Goal: Information Seeking & Learning: Learn about a topic

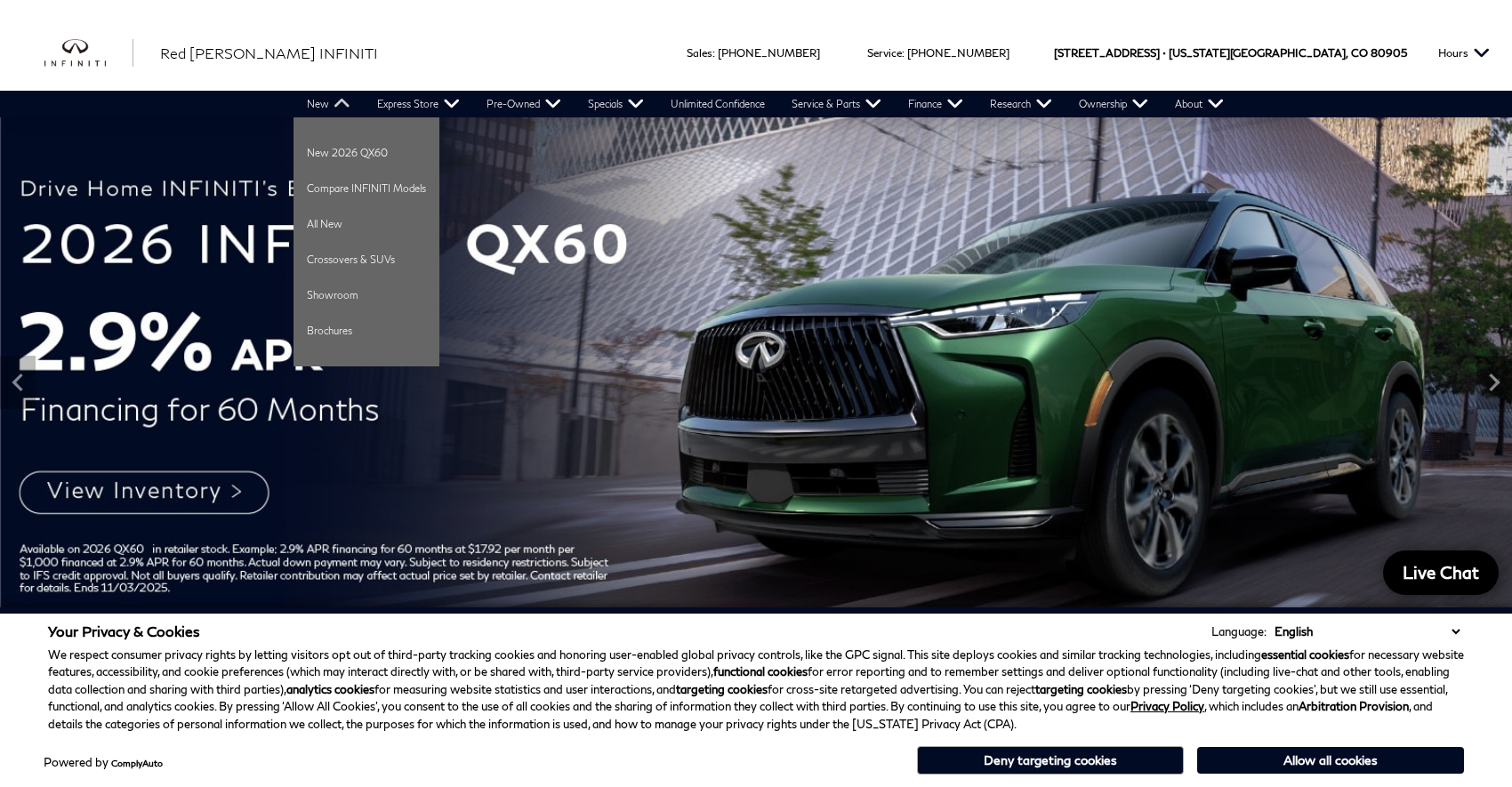
click at [319, 103] on link "New" at bounding box center [328, 103] width 70 height 26
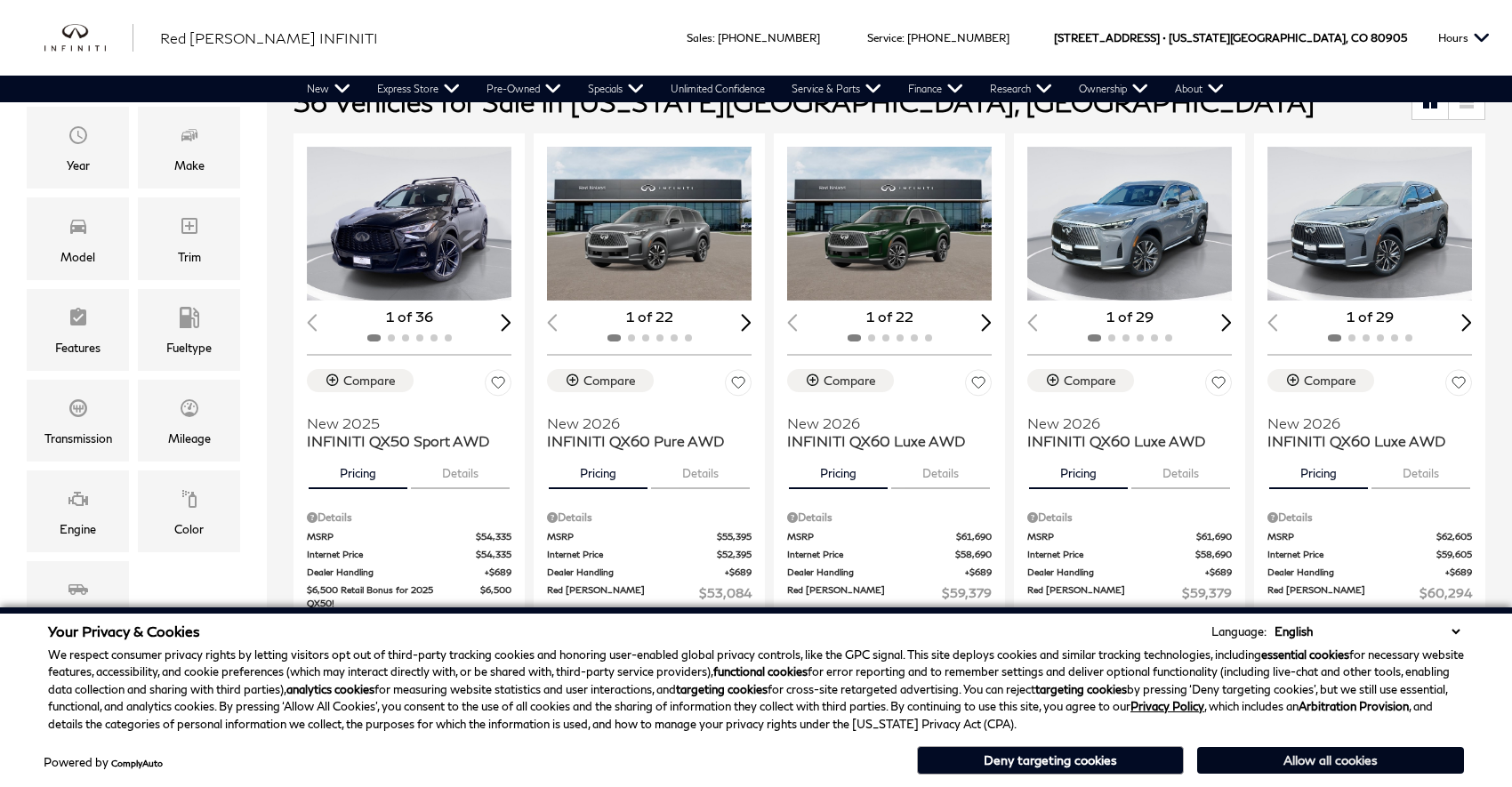
click at [1338, 759] on button "Allow all cookies" at bounding box center [1331, 760] width 267 height 26
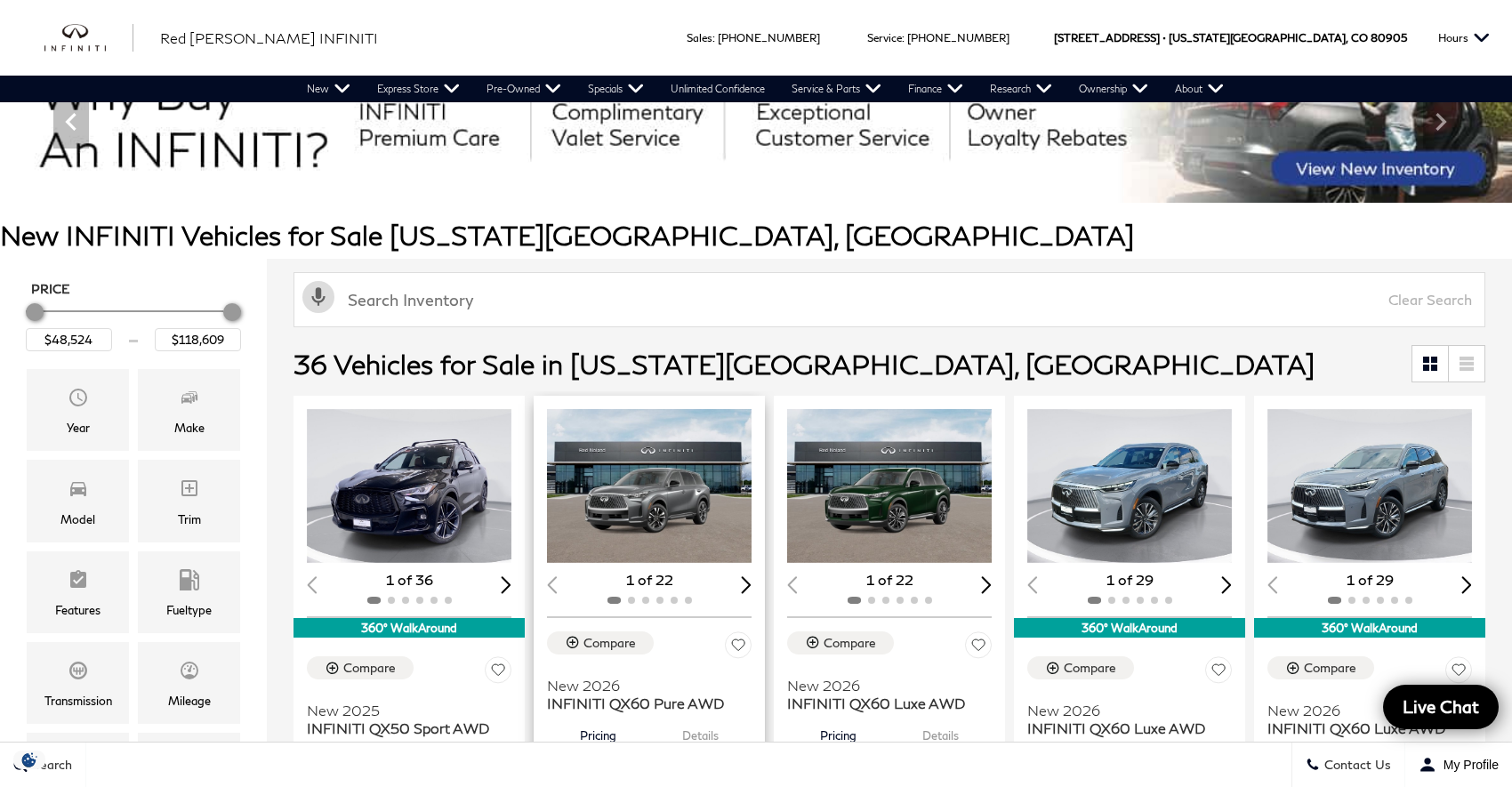
scroll to position [72, 0]
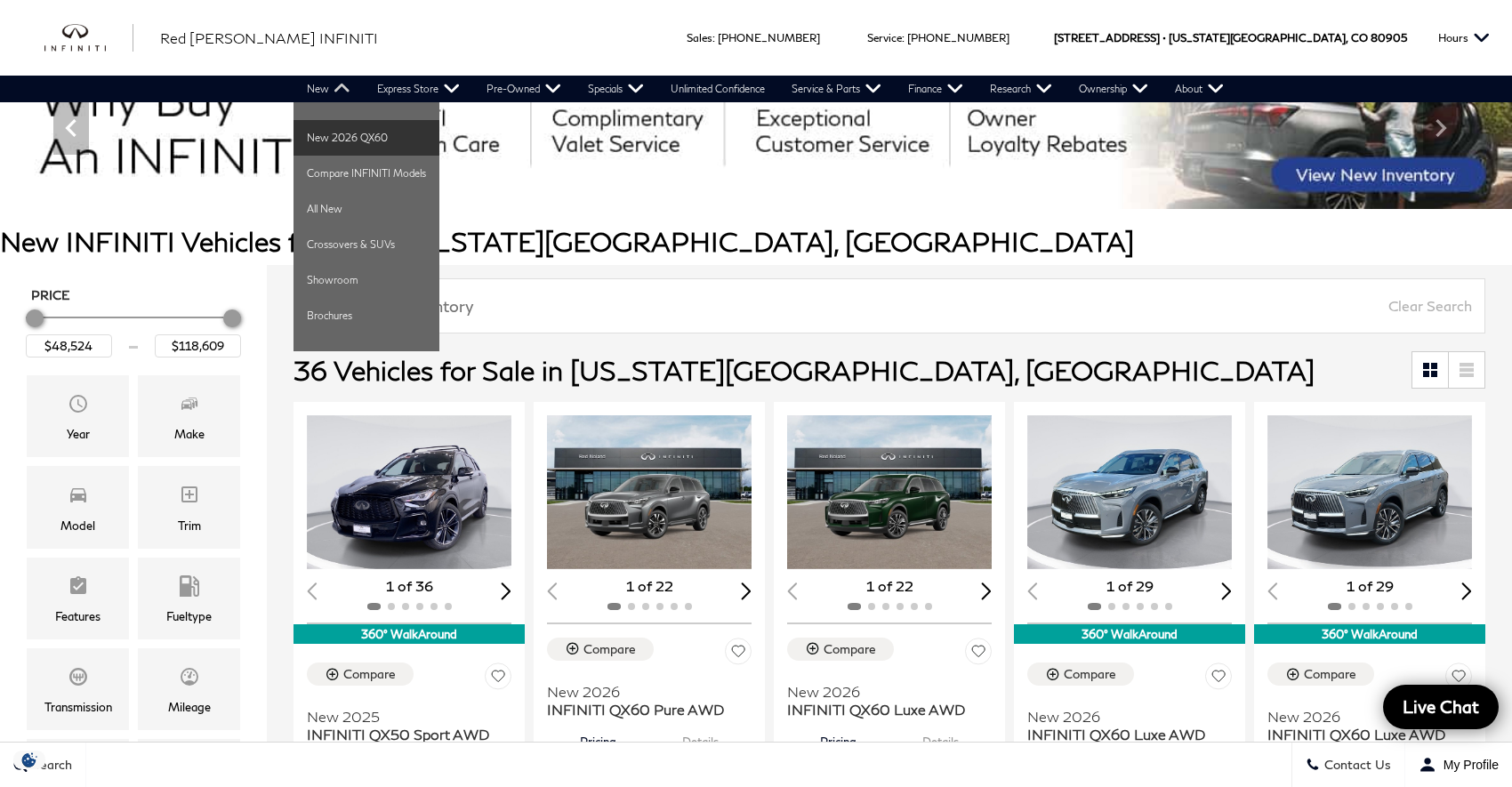
click at [336, 142] on link "New 2026 QX60" at bounding box center [366, 137] width 146 height 36
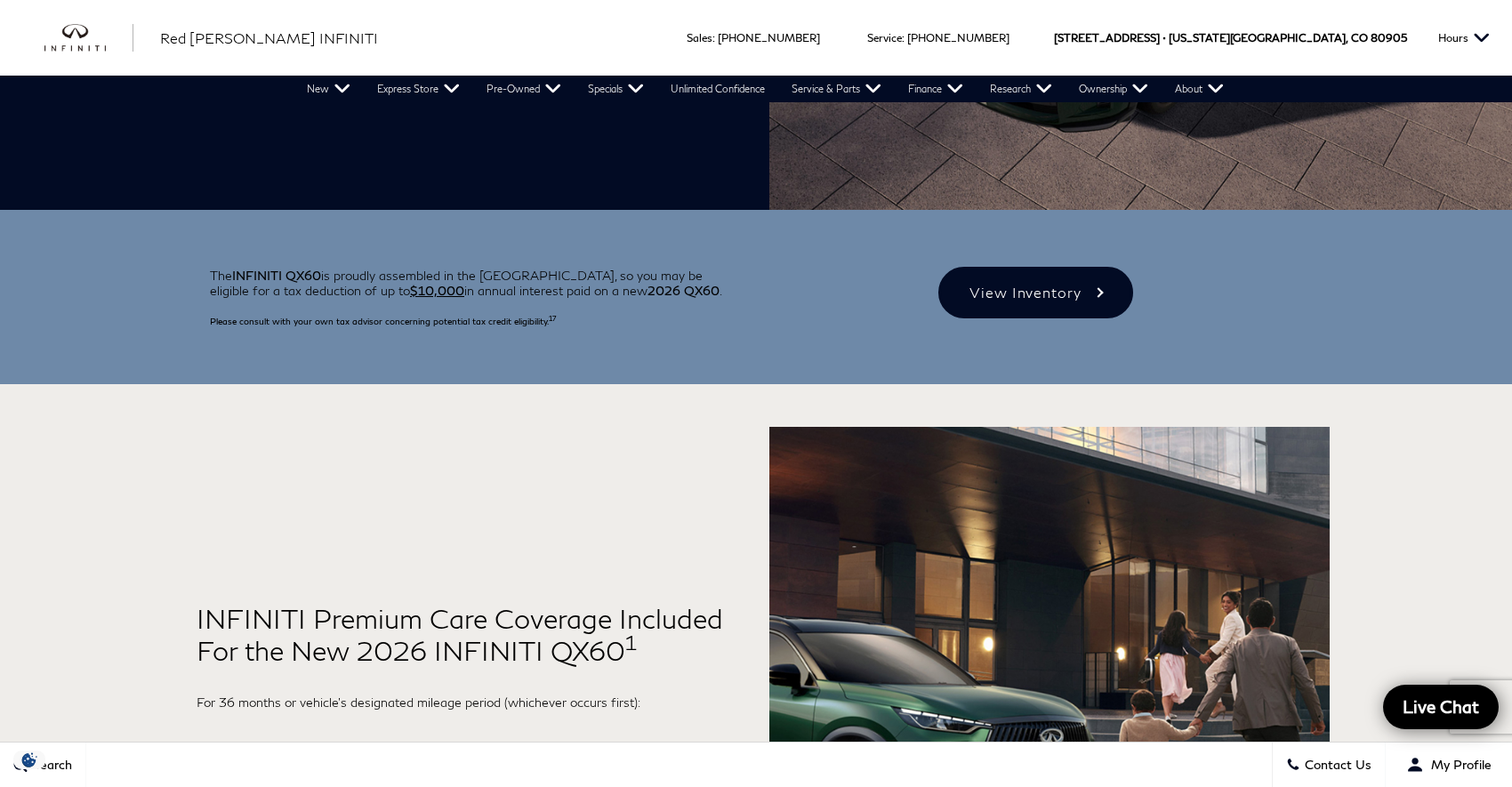
scroll to position [443, 0]
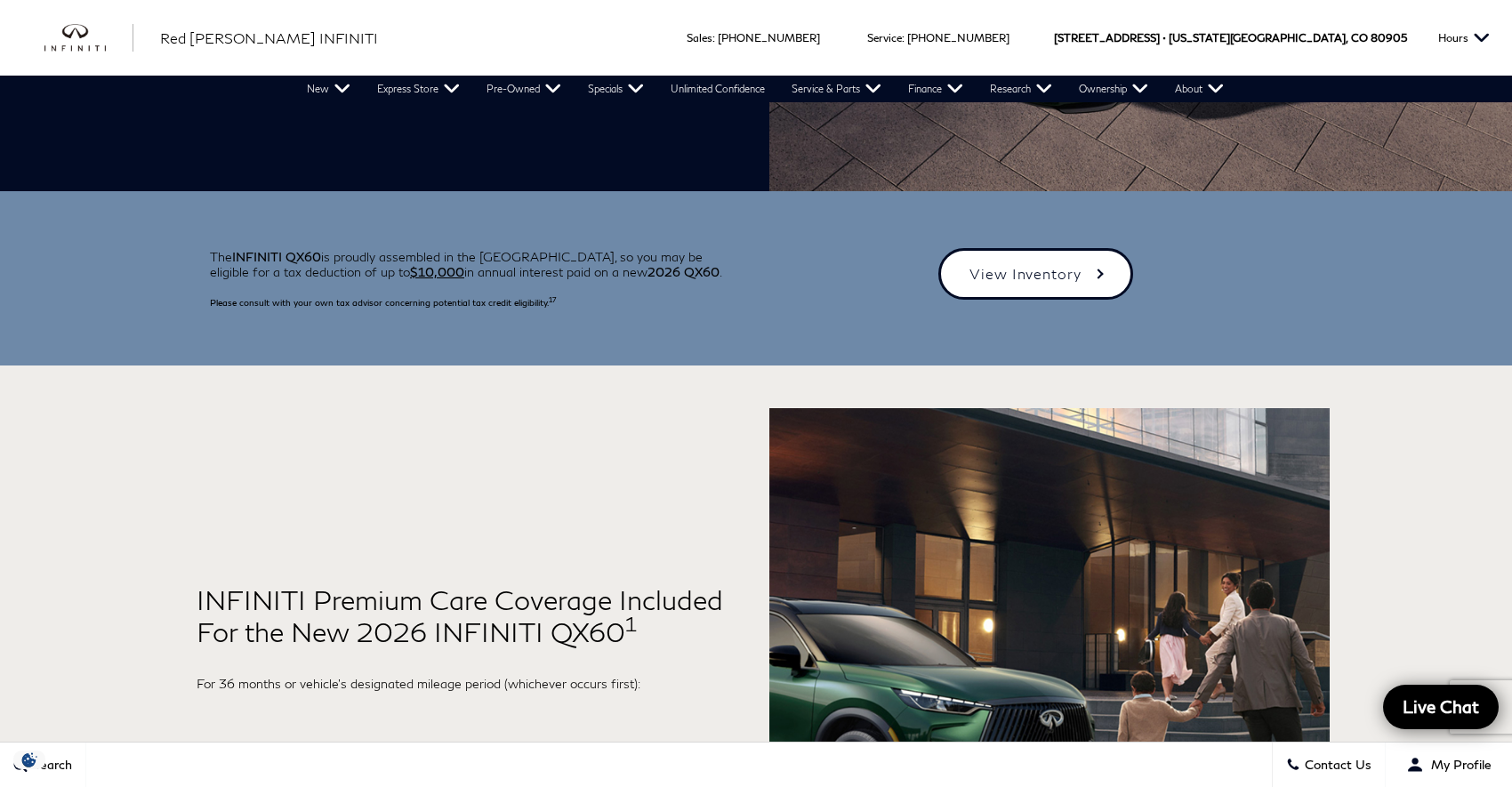
click at [1036, 270] on link "View Inventory" at bounding box center [1036, 274] width 195 height 52
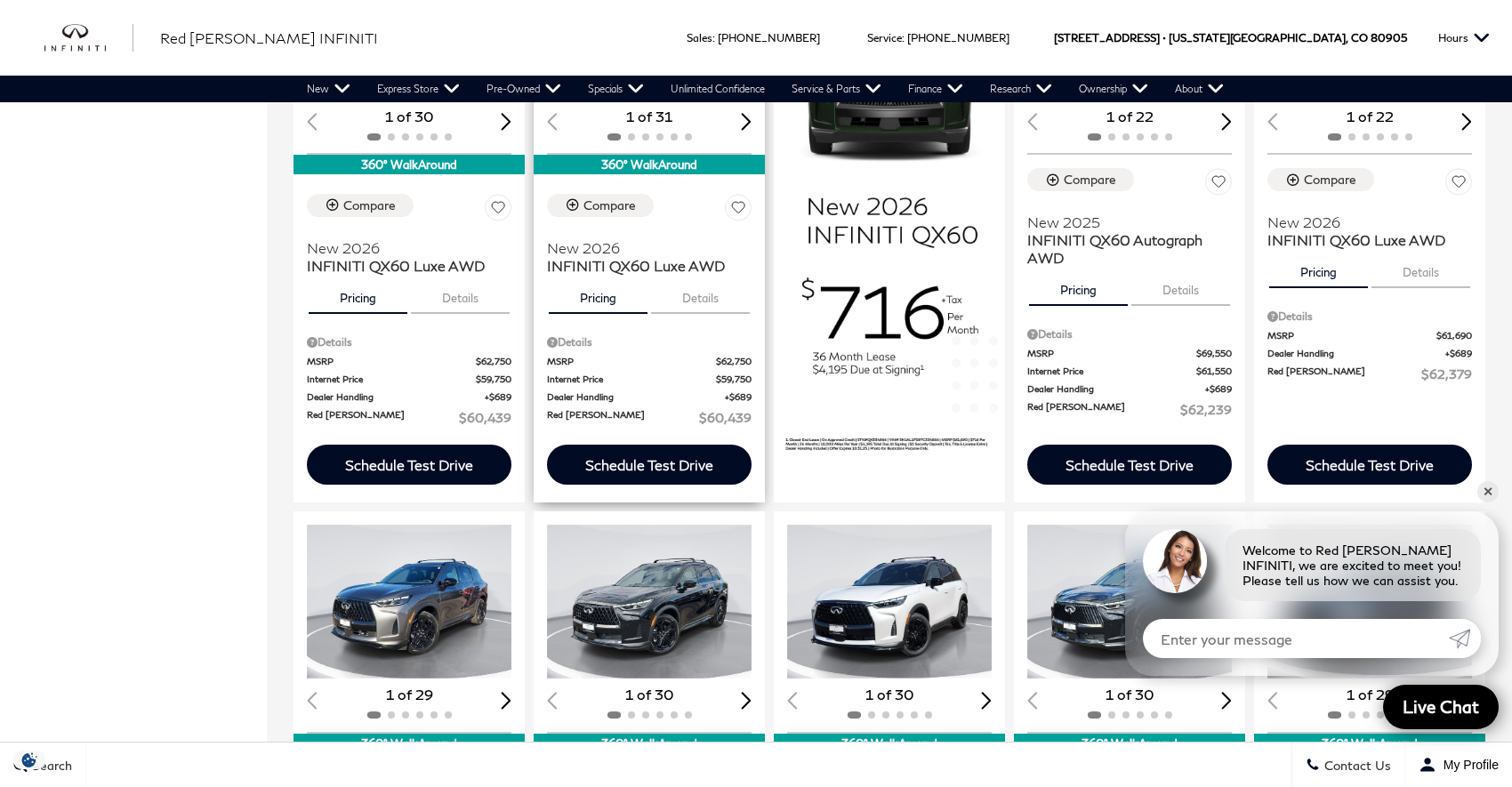
scroll to position [1295, 0]
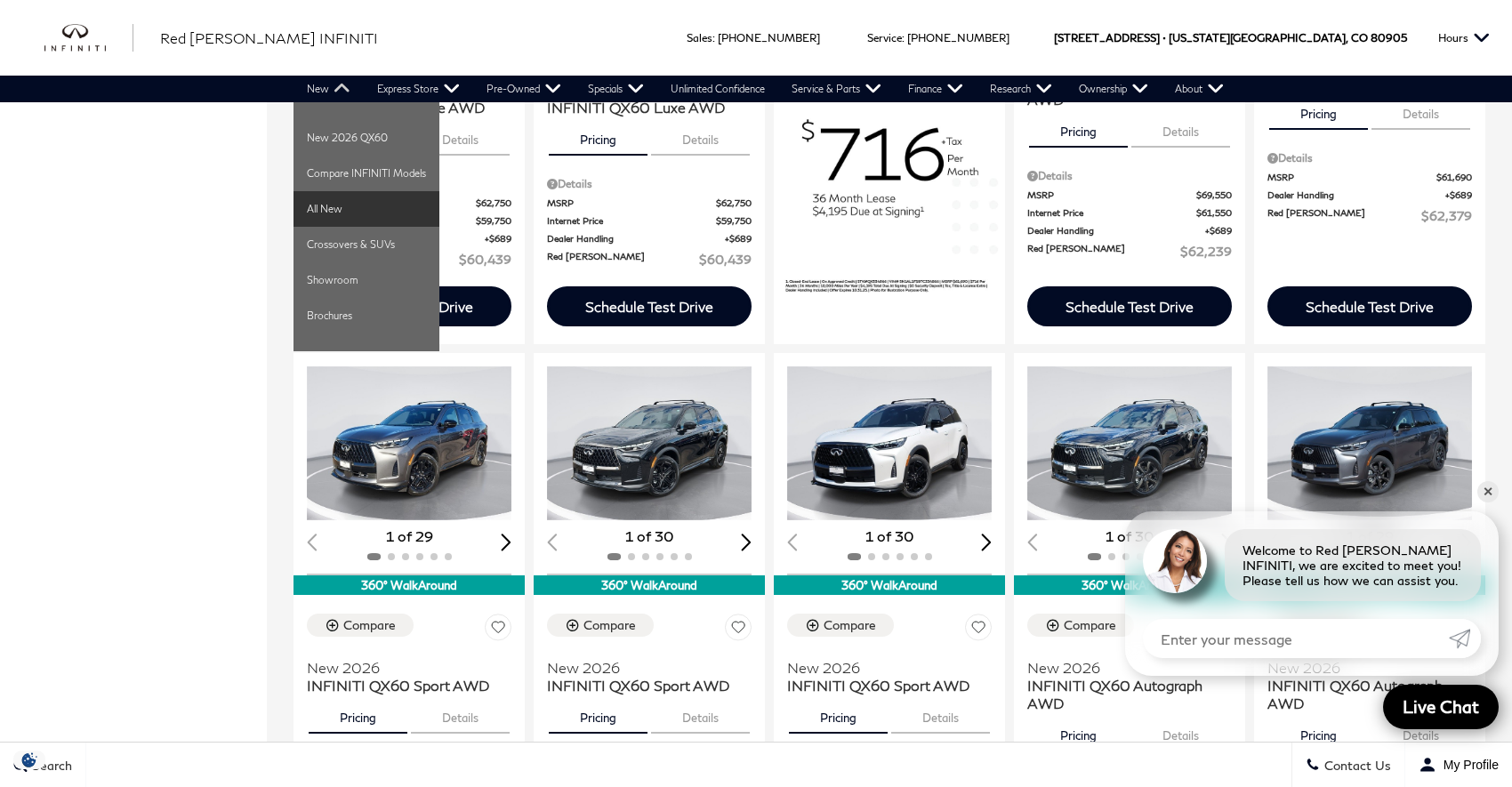
click at [331, 211] on link "All New" at bounding box center [366, 208] width 146 height 36
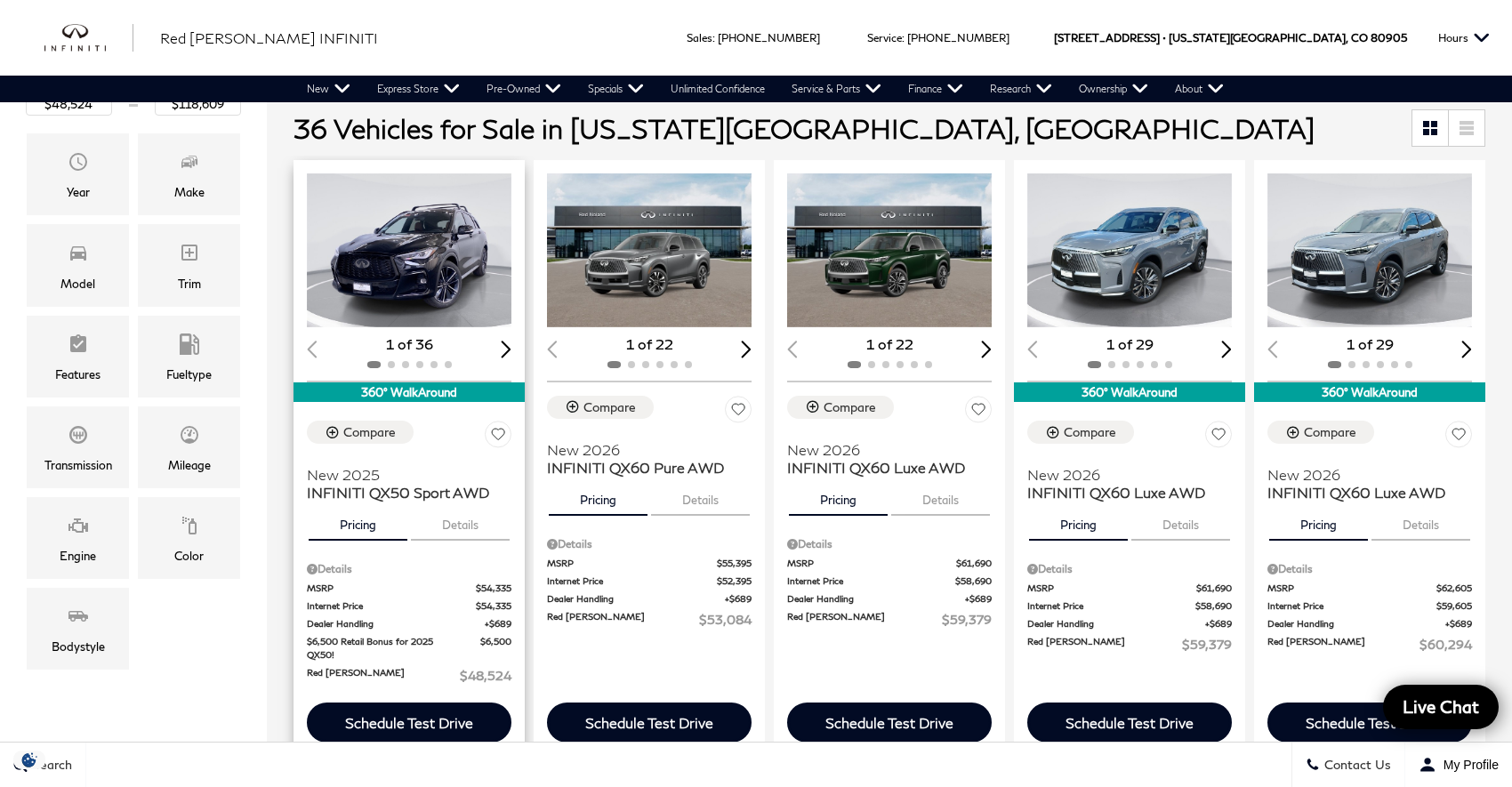
scroll to position [316, 0]
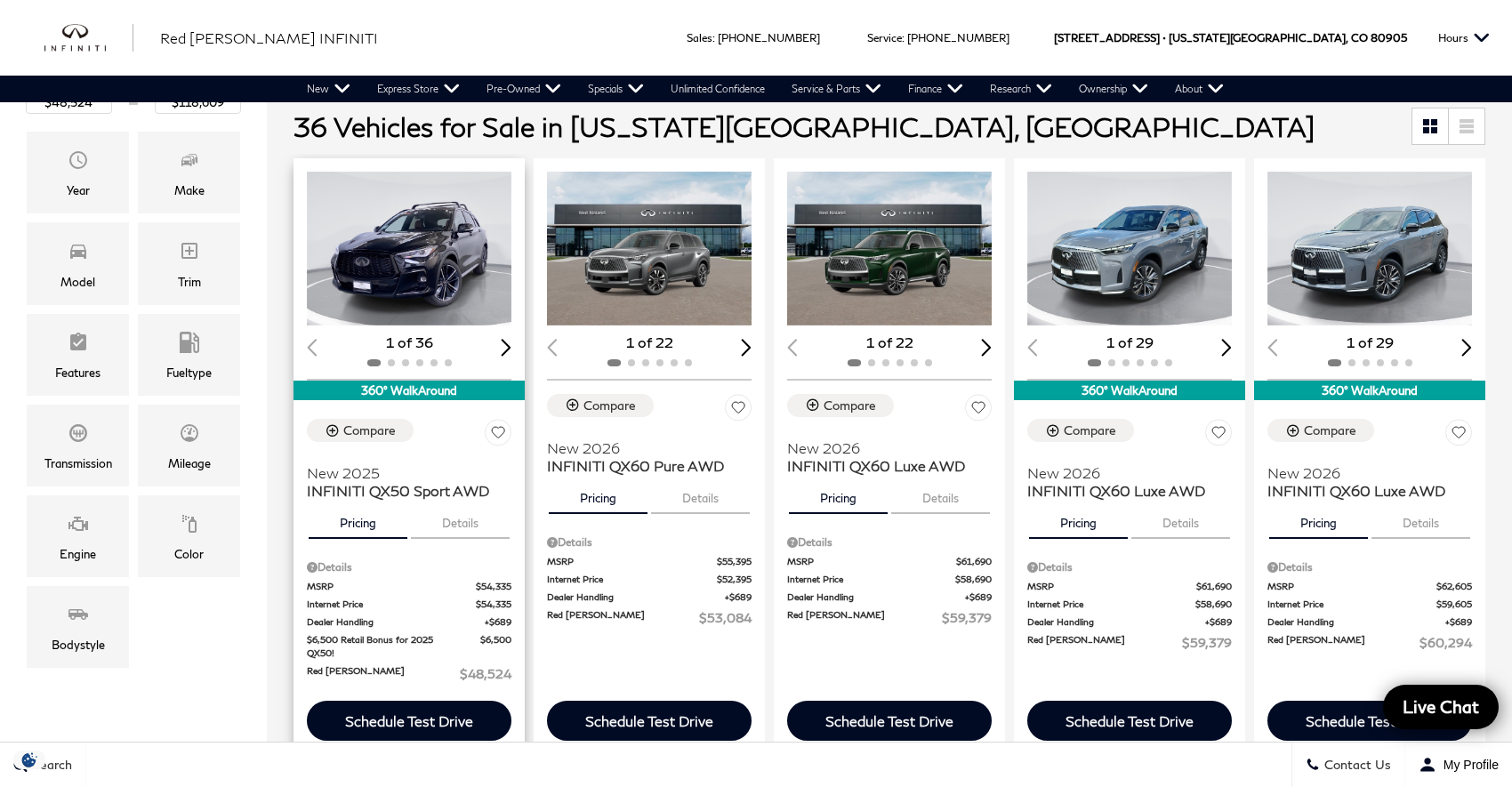
click at [421, 292] on img "1 / 2" at bounding box center [409, 248] width 205 height 154
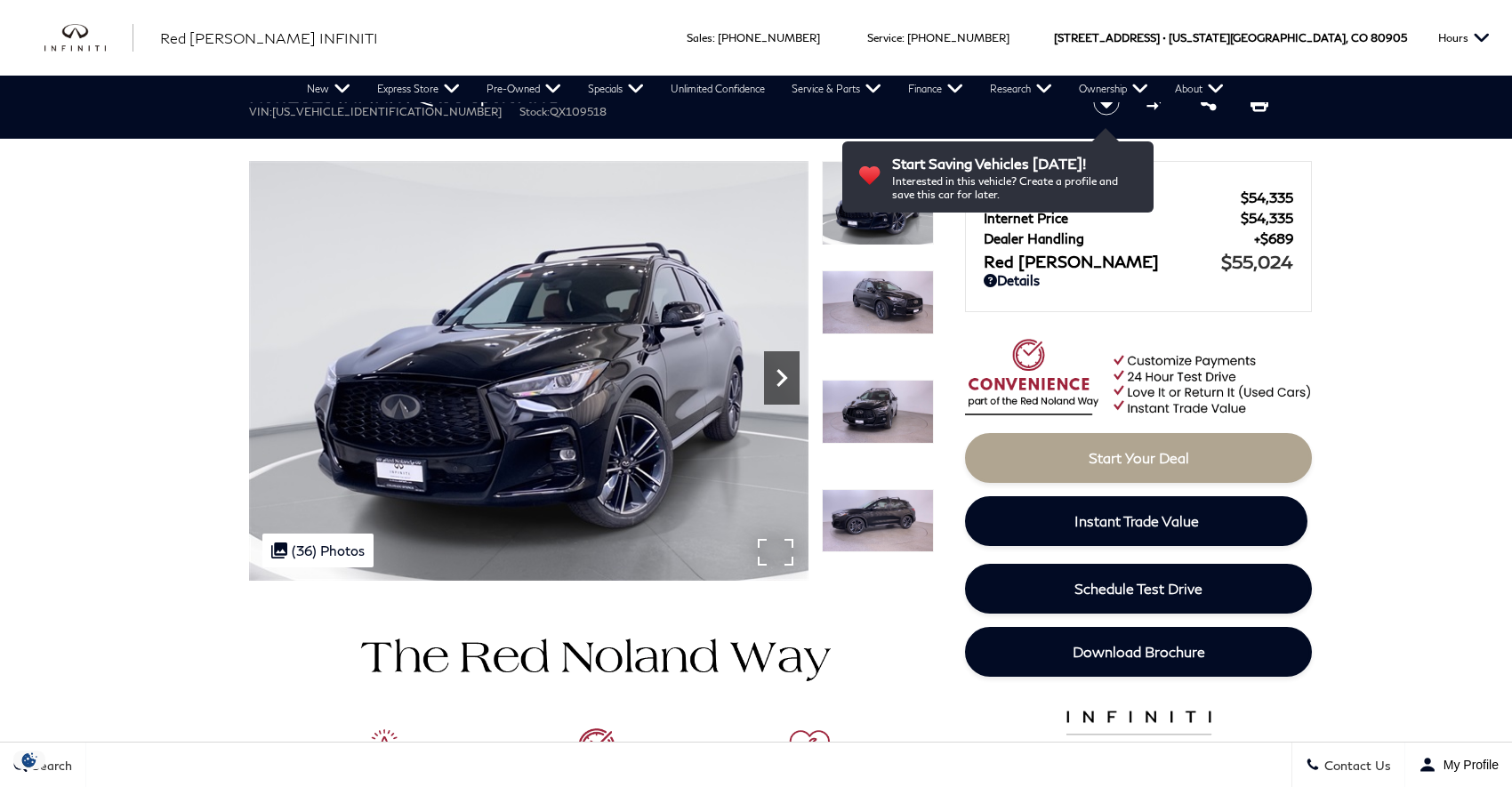
click at [788, 378] on icon "Next" at bounding box center [781, 378] width 36 height 36
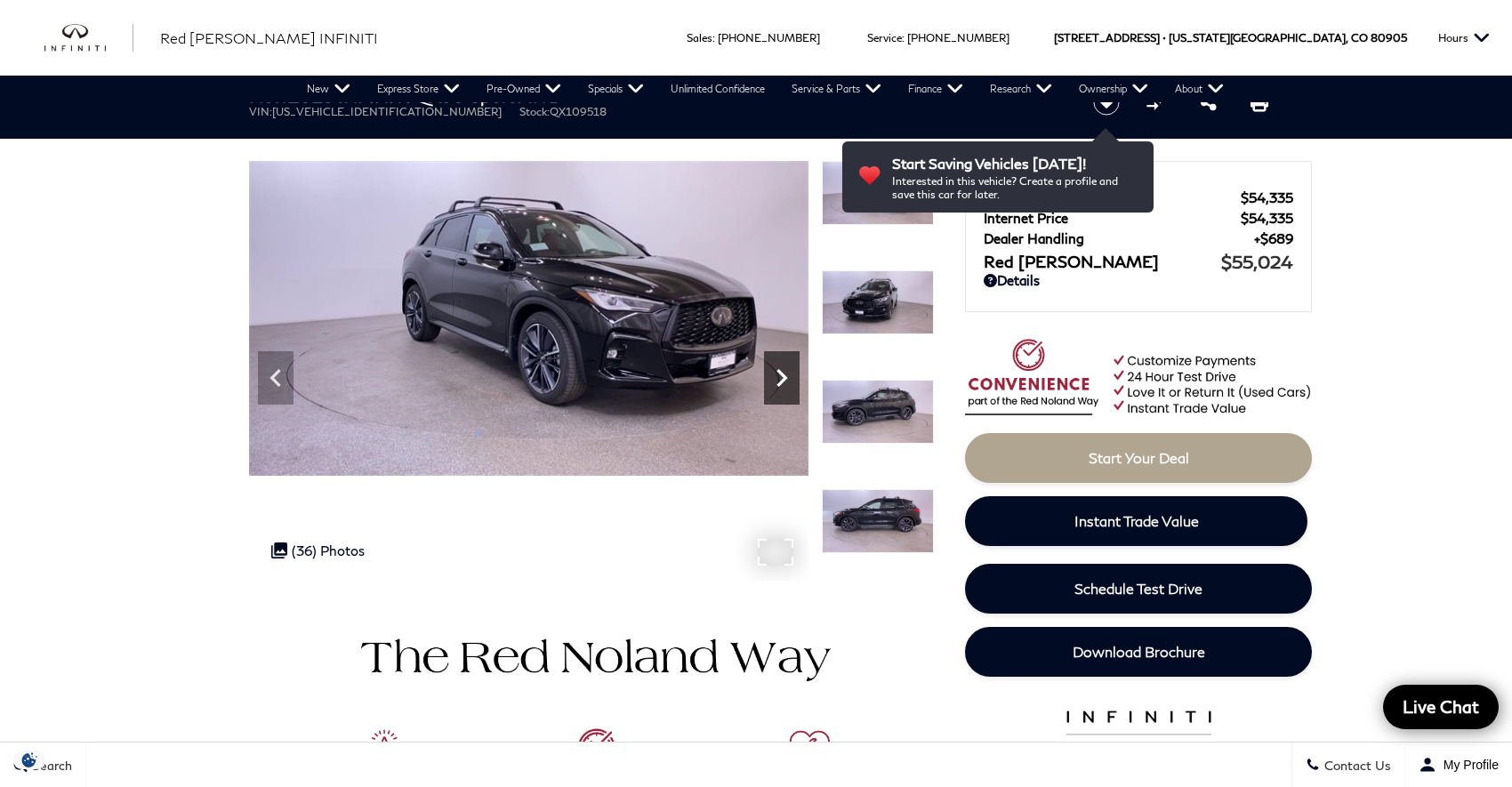
click at [788, 378] on icon "Next" at bounding box center [781, 378] width 36 height 36
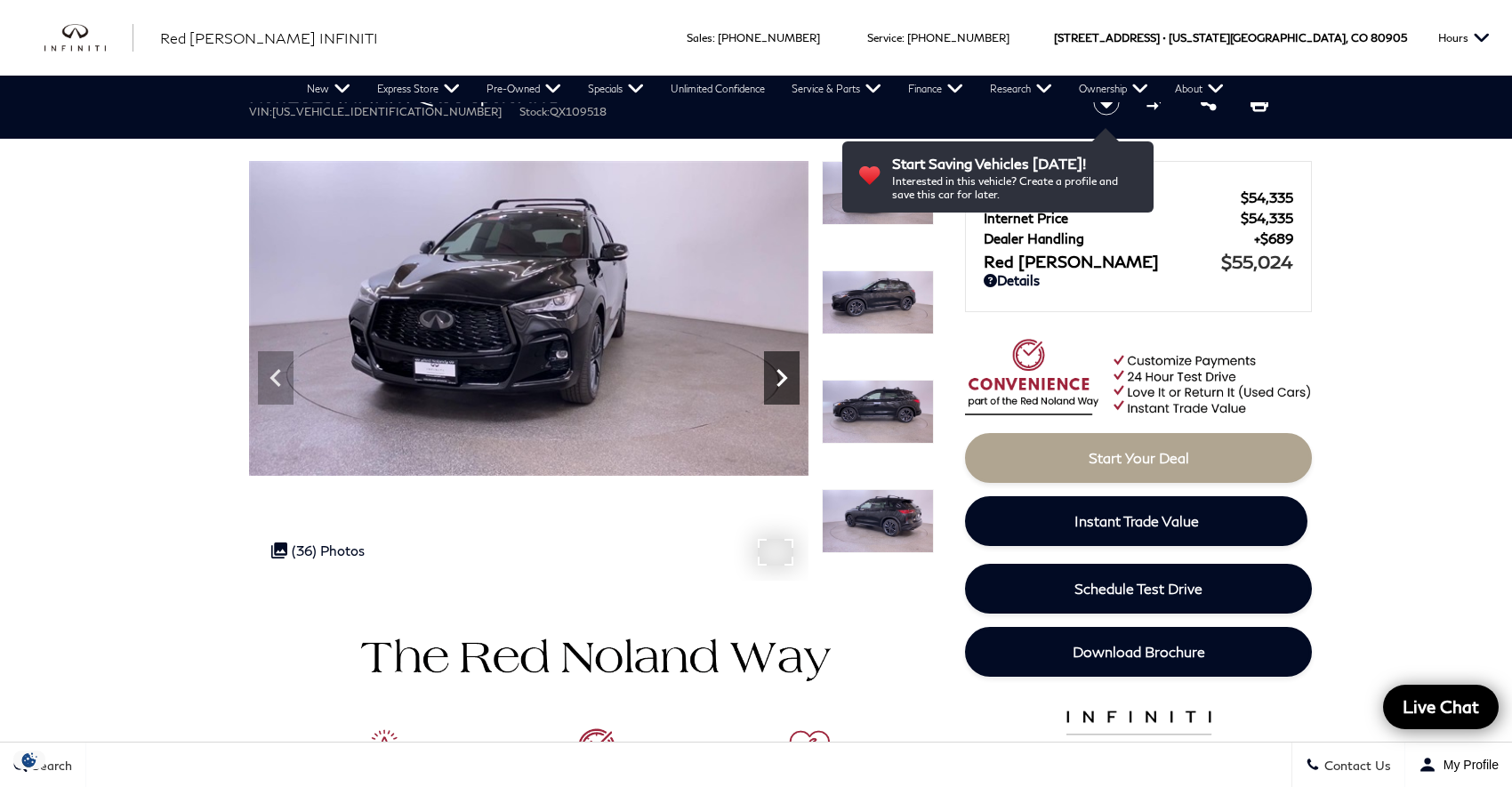
click at [788, 378] on icon "Next" at bounding box center [781, 378] width 36 height 36
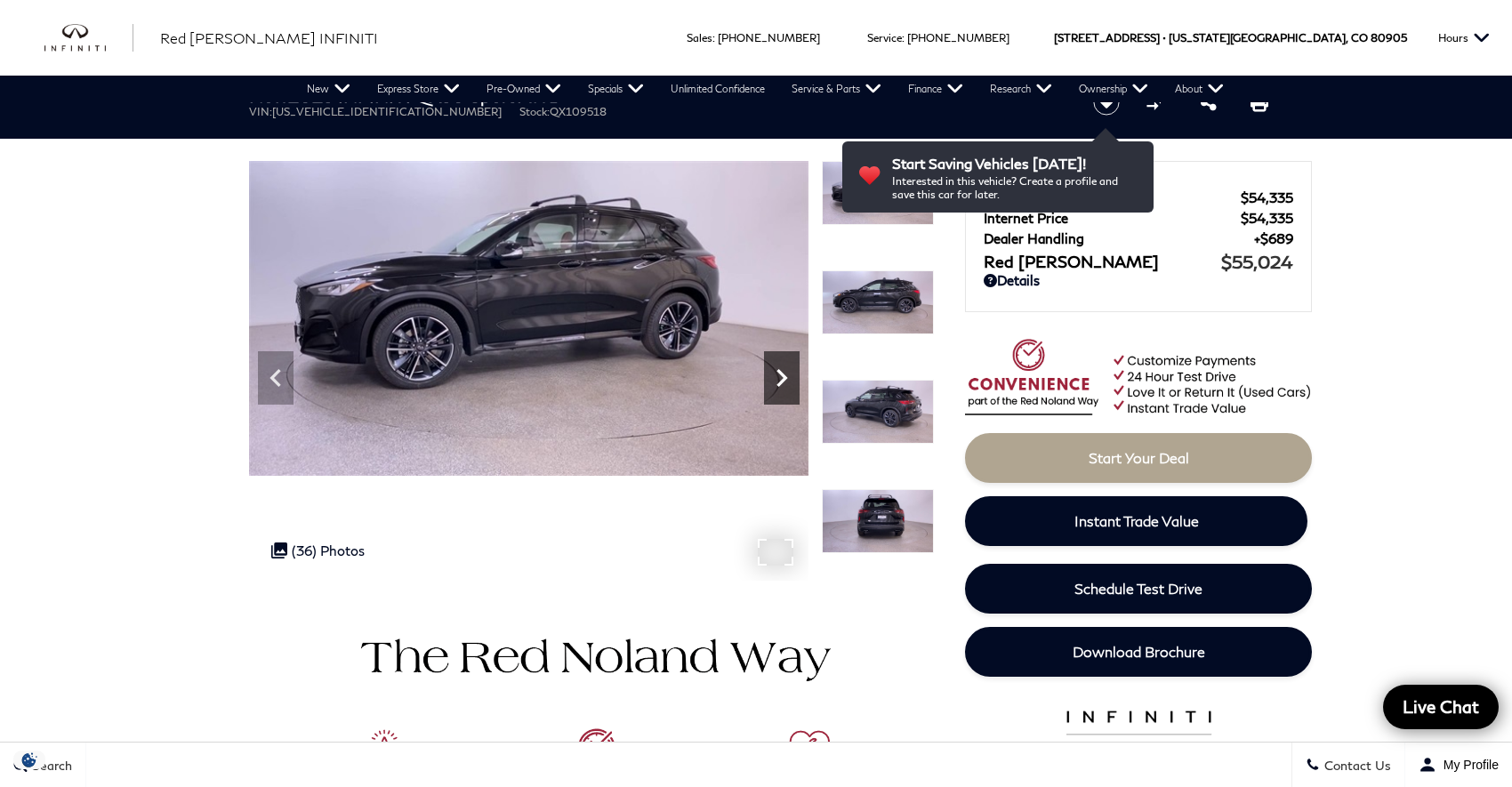
click at [788, 378] on icon "Next" at bounding box center [781, 378] width 36 height 36
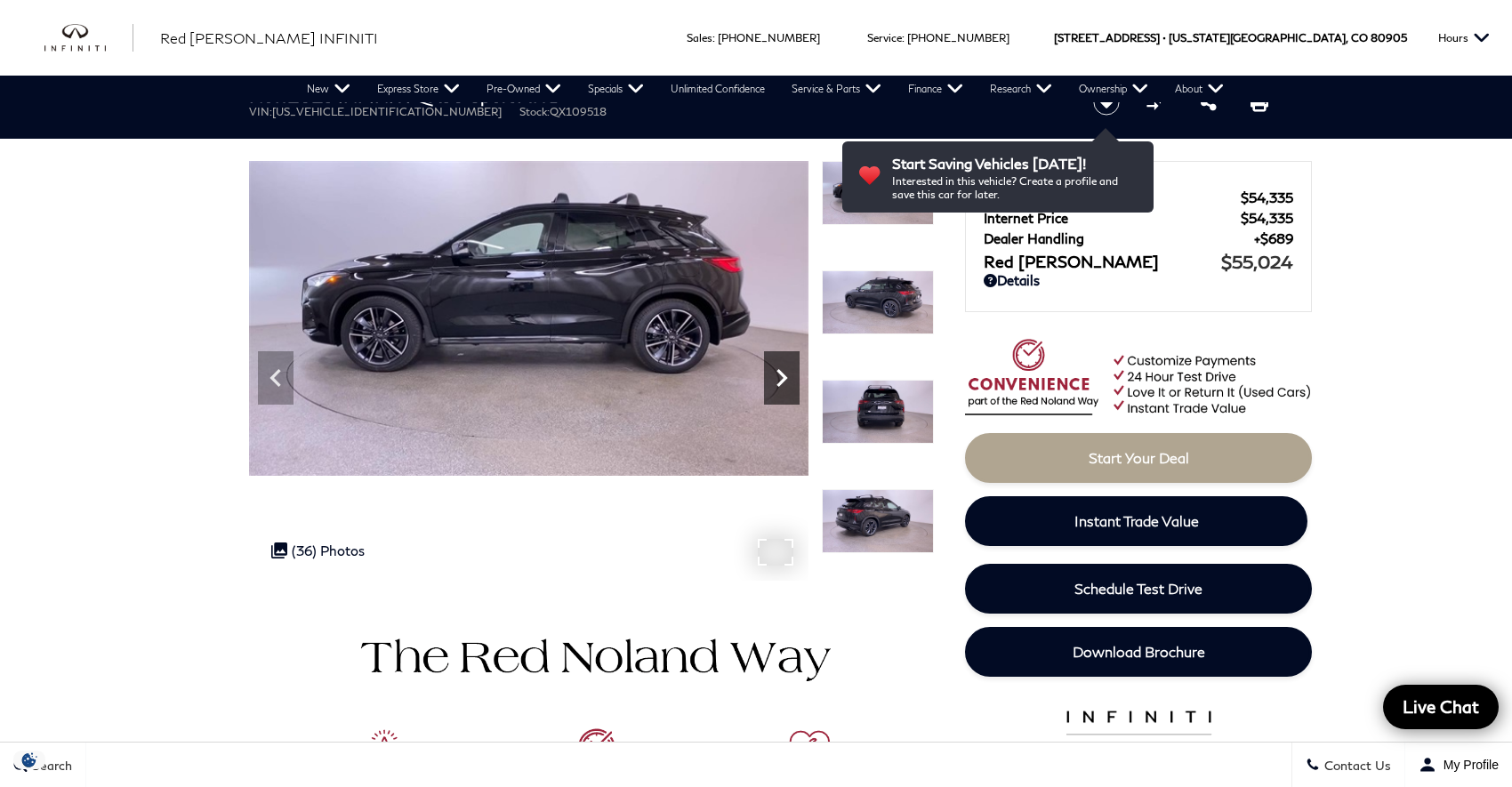
click at [788, 378] on icon "Next" at bounding box center [781, 378] width 36 height 36
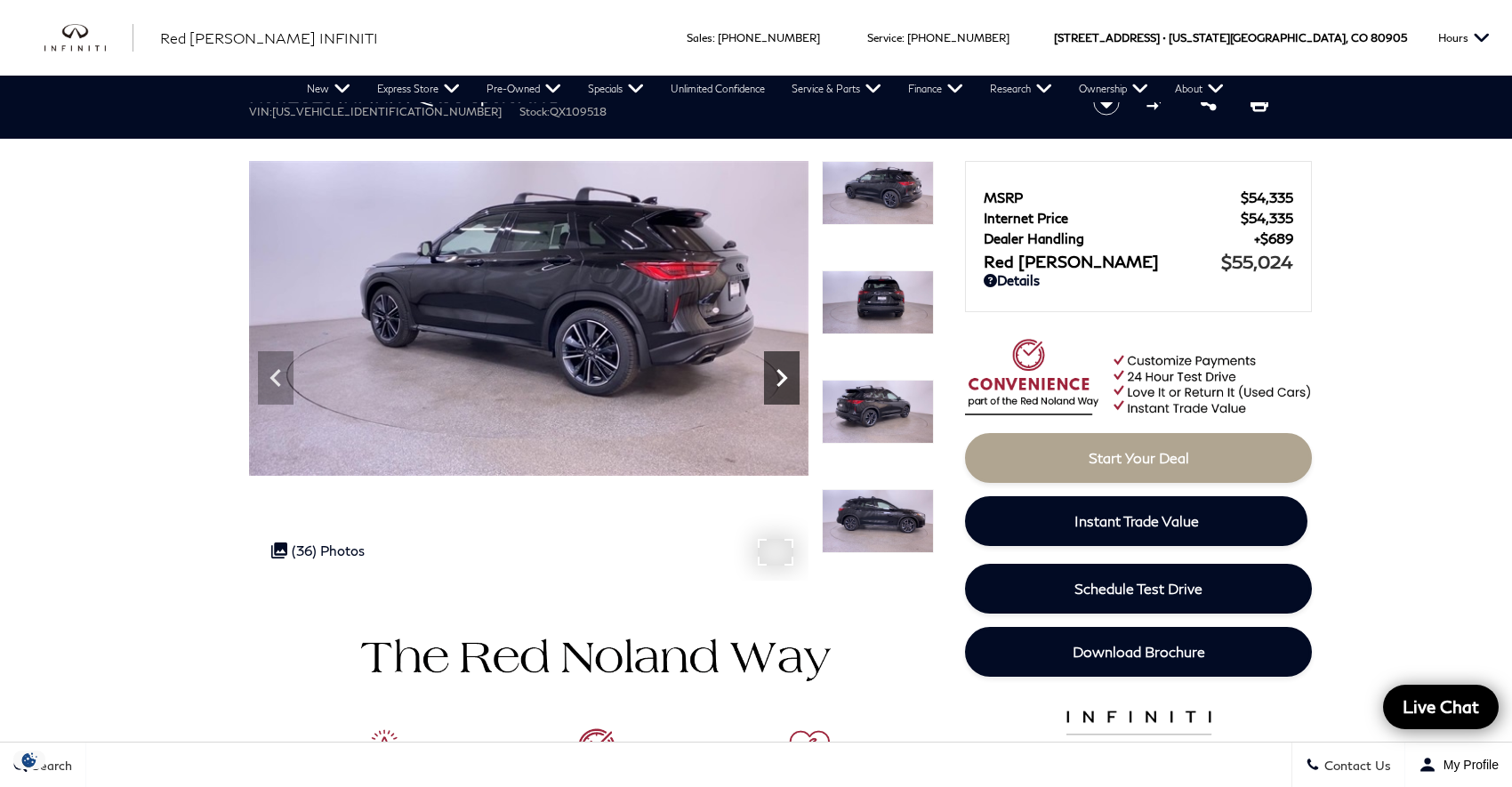
click at [788, 378] on icon "Next" at bounding box center [781, 378] width 36 height 36
